Goal: Transaction & Acquisition: Book appointment/travel/reservation

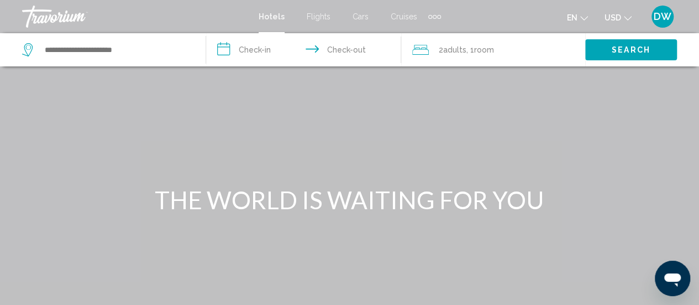
click at [327, 17] on span "Flights" at bounding box center [319, 16] width 24 height 9
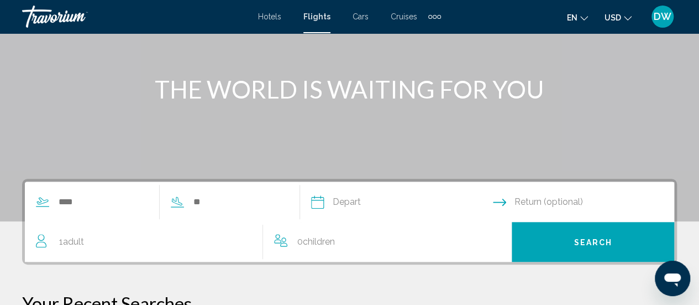
scroll to position [166, 0]
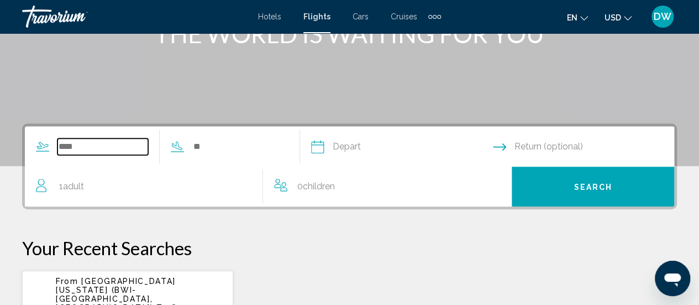
click at [82, 144] on input "Search widget" at bounding box center [102, 146] width 91 height 17
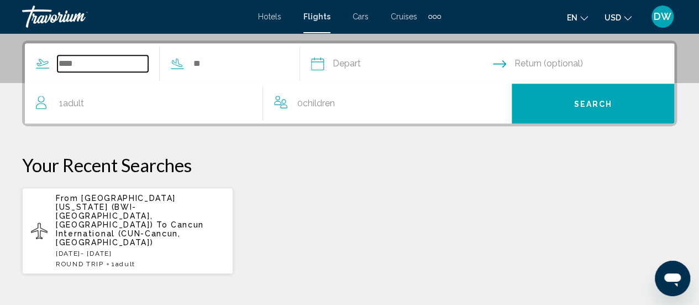
scroll to position [253, 0]
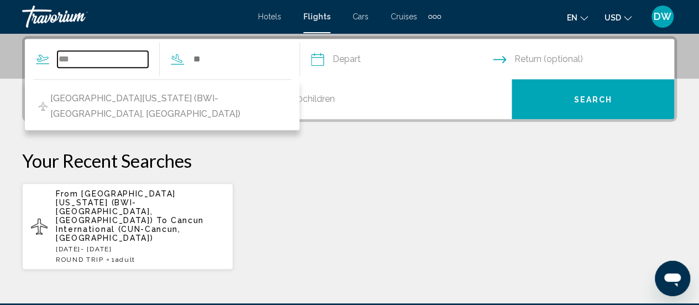
type input "***"
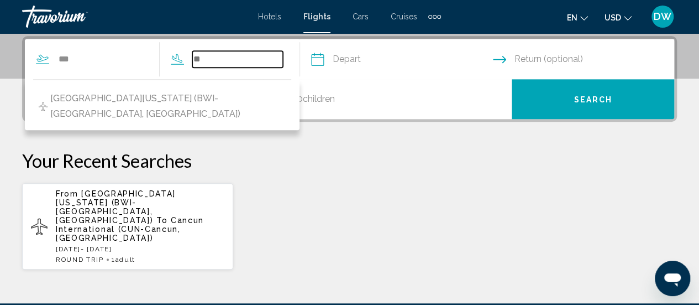
click at [275, 57] on input "Search widget" at bounding box center [237, 59] width 91 height 17
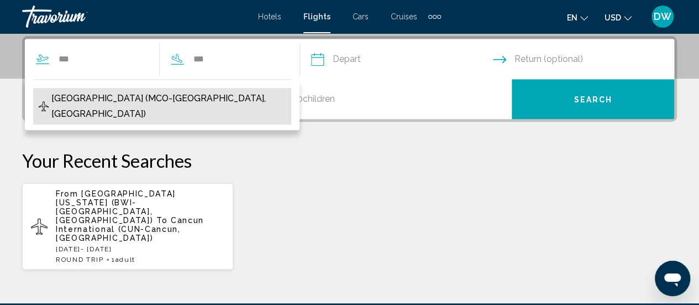
click at [198, 91] on span "[GEOGRAPHIC_DATA] (MCO-[GEOGRAPHIC_DATA], [GEOGRAPHIC_DATA])" at bounding box center [168, 106] width 234 height 31
type input "**********"
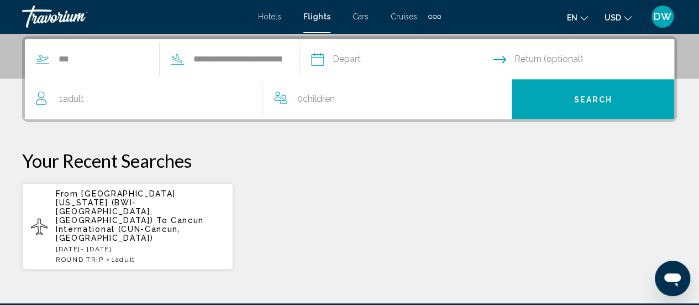
click at [432, 58] on input "Depart date" at bounding box center [402, 60] width 186 height 43
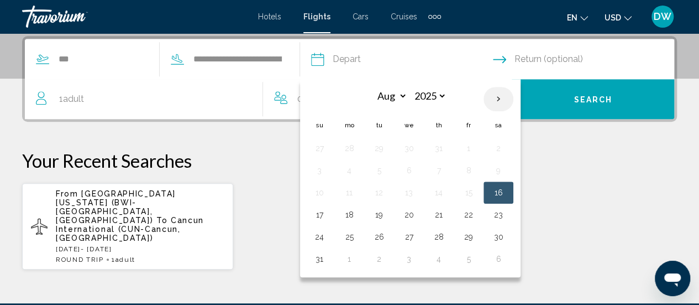
click at [512, 92] on th "Next month" at bounding box center [499, 99] width 30 height 24
click at [511, 92] on th "Next month" at bounding box center [499, 99] width 30 height 24
select select "*"
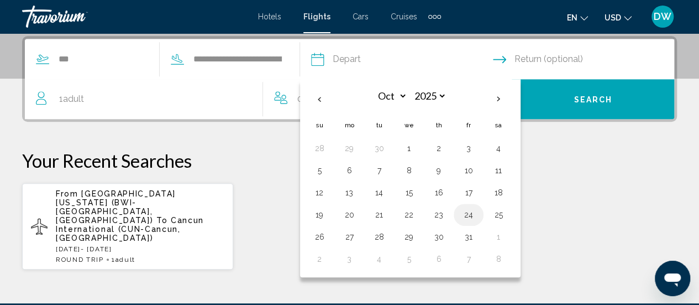
click at [478, 212] on button "24" at bounding box center [469, 214] width 18 height 15
type input "**********"
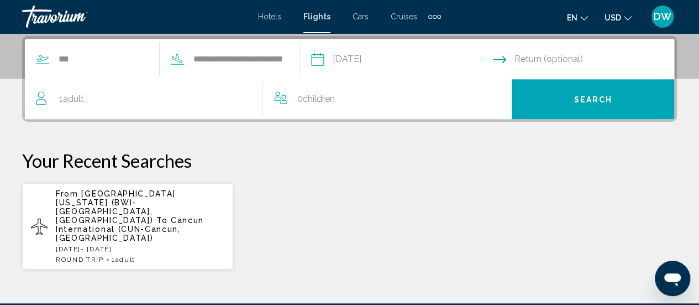
click at [534, 58] on input "Return date" at bounding box center [586, 60] width 186 height 43
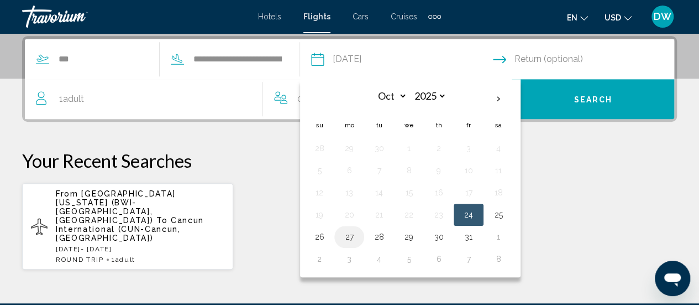
click at [358, 231] on button "27" at bounding box center [350, 236] width 18 height 15
type input "**********"
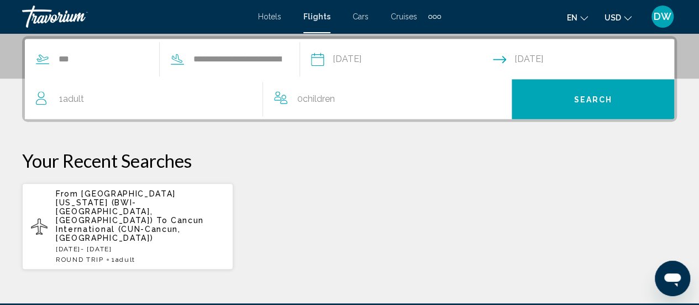
click at [578, 94] on span "Search" at bounding box center [593, 98] width 39 height 9
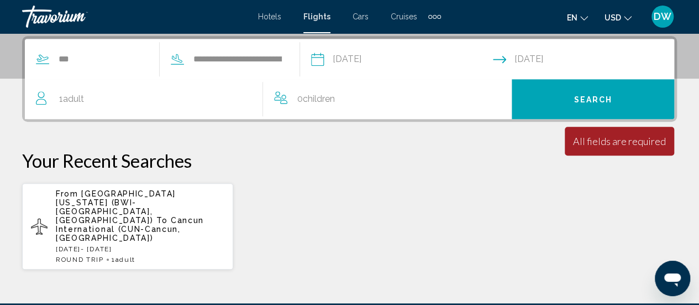
click at [103, 101] on div "1 Adult Adults" at bounding box center [149, 98] width 227 height 15
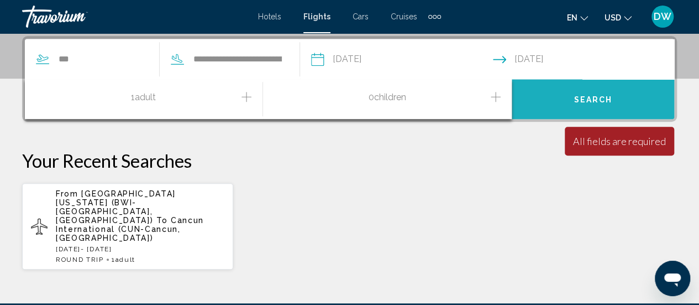
click at [587, 101] on span "Search" at bounding box center [593, 99] width 39 height 9
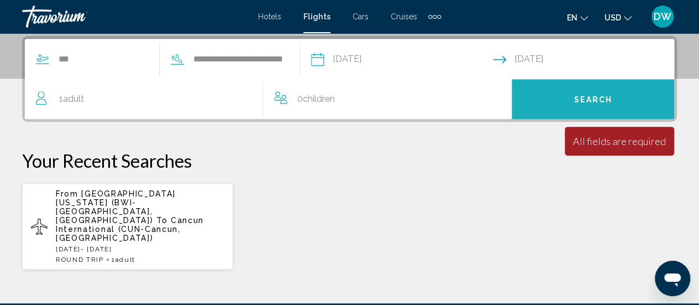
click at [587, 101] on span "Search" at bounding box center [593, 99] width 39 height 9
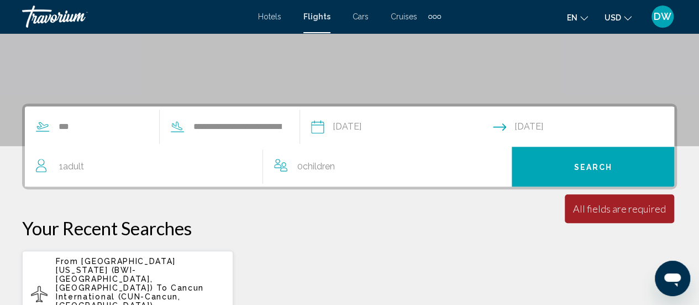
scroll to position [143, 0]
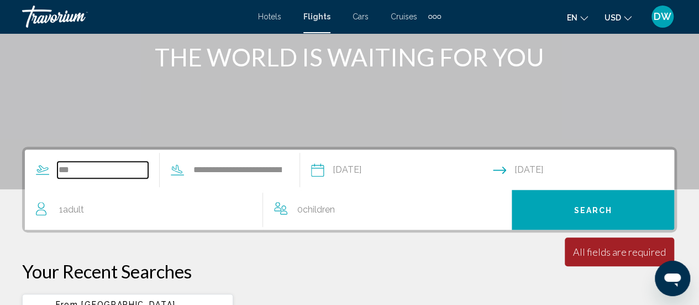
click at [94, 176] on input "***" at bounding box center [102, 169] width 91 height 17
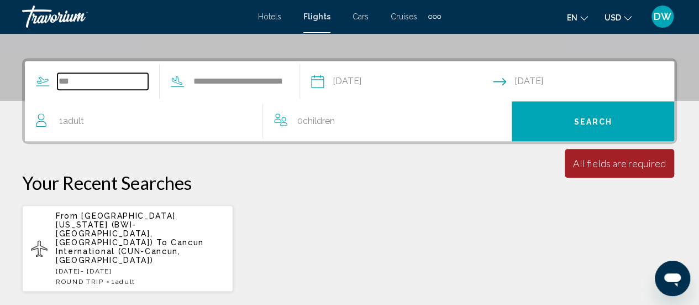
scroll to position [253, 0]
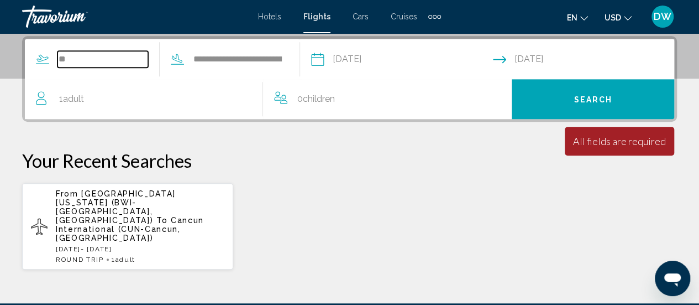
type input "*"
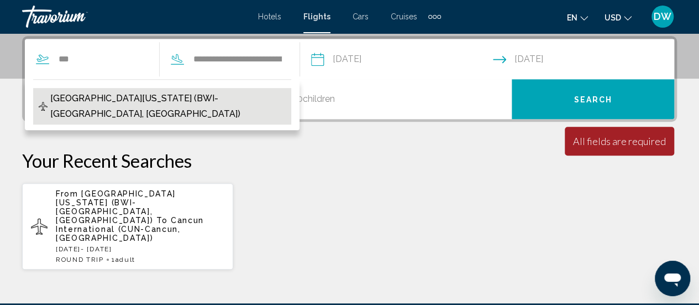
click at [133, 101] on span "[GEOGRAPHIC_DATA][US_STATE] (BWI-[GEOGRAPHIC_DATA], [GEOGRAPHIC_DATA])" at bounding box center [168, 106] width 236 height 31
type input "**********"
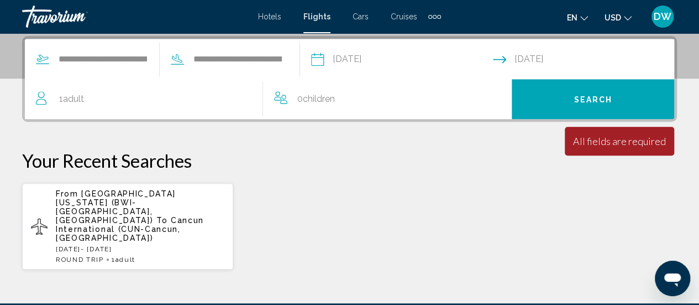
click at [579, 106] on button "Search" at bounding box center [593, 99] width 163 height 40
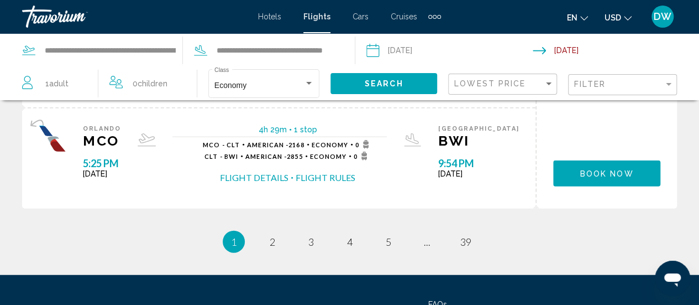
scroll to position [1240, 0]
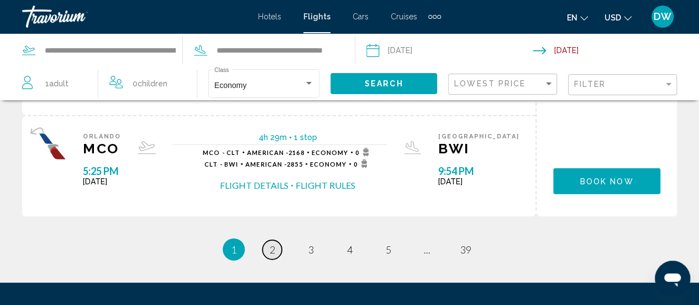
click at [274, 244] on span "2" at bounding box center [273, 249] width 6 height 12
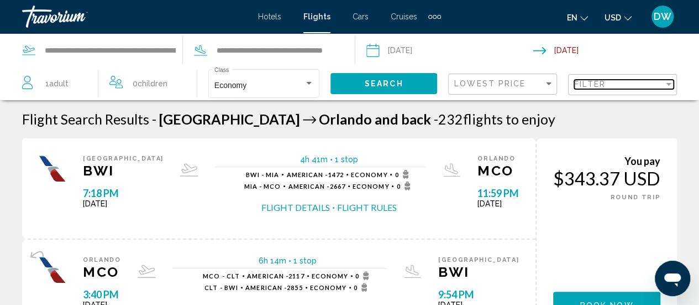
click at [672, 87] on div "Filter" at bounding box center [669, 84] width 10 height 9
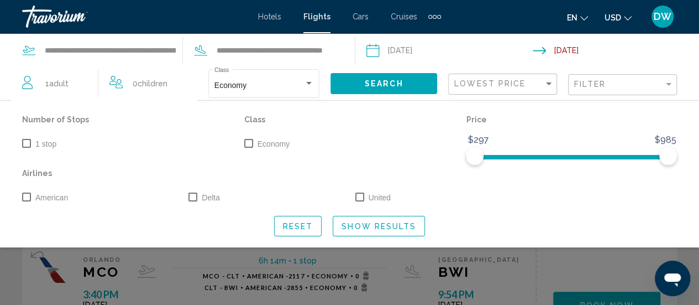
click at [249, 144] on span "Search widget" at bounding box center [248, 143] width 9 height 9
click at [359, 222] on span "Show Results" at bounding box center [379, 226] width 75 height 9
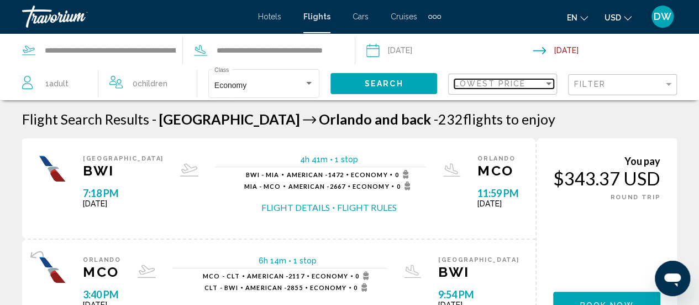
click at [552, 85] on div "Sort by" at bounding box center [549, 83] width 10 height 9
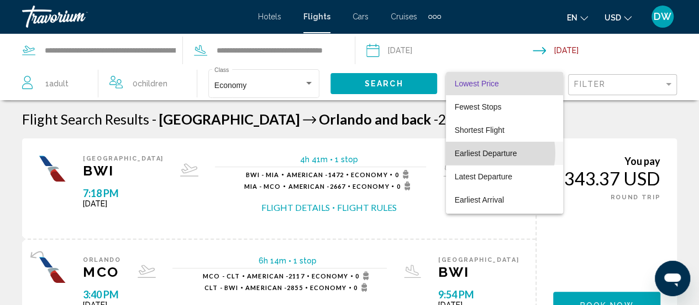
click at [482, 153] on span "Earliest Departure" at bounding box center [486, 153] width 62 height 9
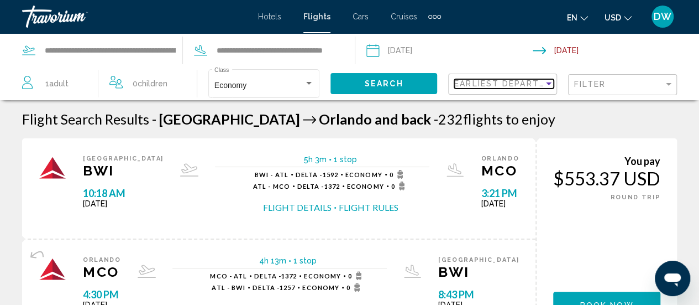
scroll to position [55, 0]
